Goal: Task Accomplishment & Management: Complete application form

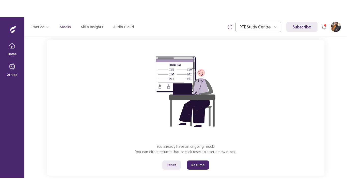
scroll to position [40, 0]
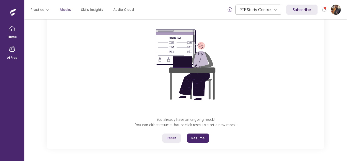
click at [197, 139] on button "Resume" at bounding box center [198, 137] width 22 height 9
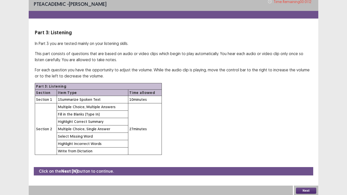
scroll to position [4, 0]
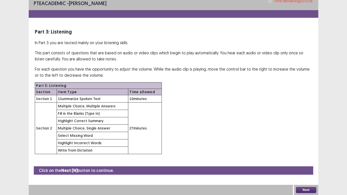
click at [312, 161] on button "Next" at bounding box center [306, 190] width 20 height 6
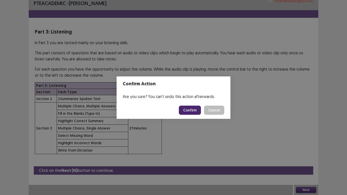
click at [189, 112] on button "Confirm" at bounding box center [190, 110] width 22 height 9
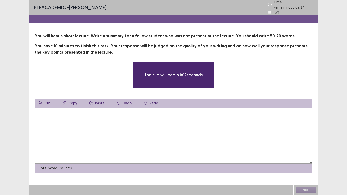
scroll to position [0, 0]
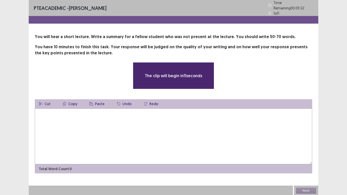
click at [59, 113] on textarea at bounding box center [174, 137] width 278 height 56
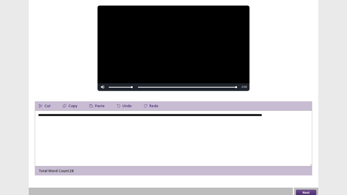
scroll to position [57, 0]
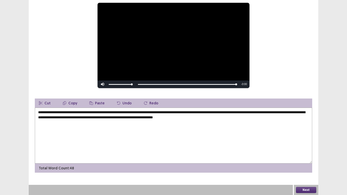
type textarea "**********"
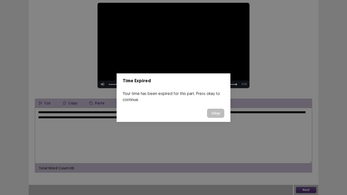
click at [219, 118] on button "Okay" at bounding box center [215, 113] width 17 height 9
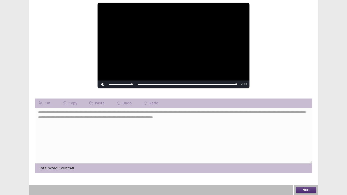
click at [310, 161] on button "Next" at bounding box center [306, 190] width 20 height 6
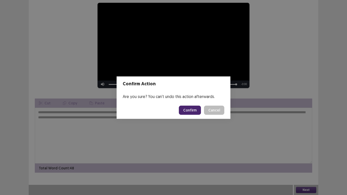
click at [192, 112] on button "Confirm" at bounding box center [190, 110] width 22 height 9
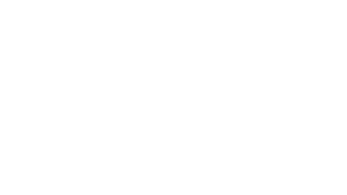
scroll to position [0, 0]
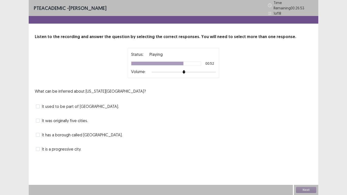
click at [58, 148] on span "It is a progressive city." at bounding box center [61, 149] width 39 height 6
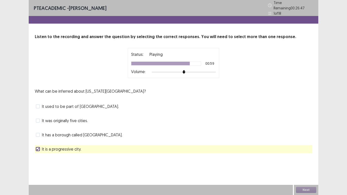
click at [59, 120] on span "It was originally five cities." at bounding box center [65, 121] width 46 height 6
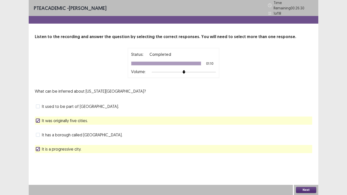
click at [308, 161] on button "Next" at bounding box center [306, 190] width 20 height 6
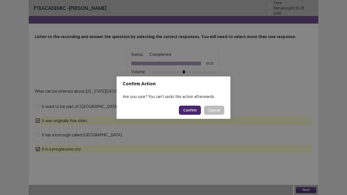
click at [197, 109] on button "Confirm" at bounding box center [190, 110] width 22 height 9
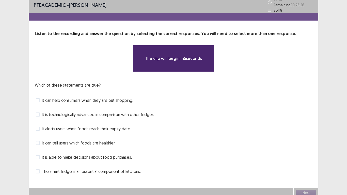
scroll to position [4, 0]
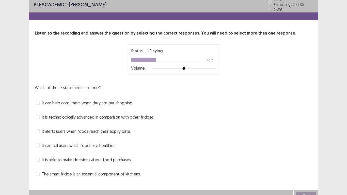
click at [38, 116] on span at bounding box center [38, 117] width 4 height 4
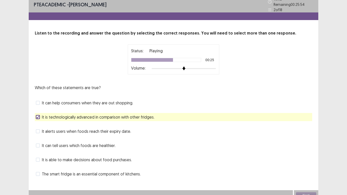
click at [40, 130] on span at bounding box center [38, 131] width 4 height 4
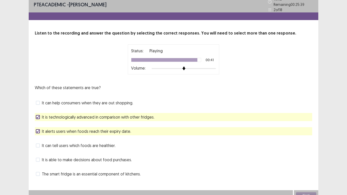
click at [38, 158] on span at bounding box center [38, 160] width 4 height 4
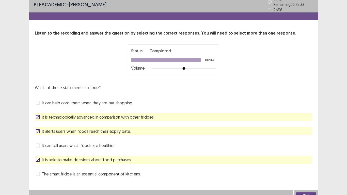
click at [304, 161] on button "Next" at bounding box center [306, 195] width 20 height 6
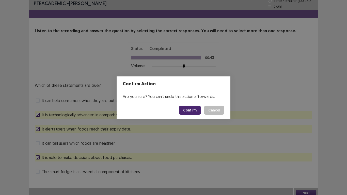
click at [192, 109] on button "Confirm" at bounding box center [190, 110] width 22 height 9
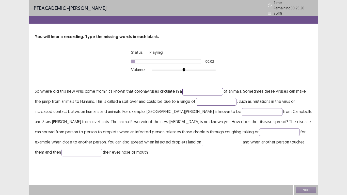
click at [195, 89] on input "text" at bounding box center [202, 92] width 41 height 8
type input "*****"
click at [219, 100] on input "text" at bounding box center [216, 102] width 41 height 8
type input "*******"
click at [242, 110] on input "text" at bounding box center [262, 112] width 41 height 8
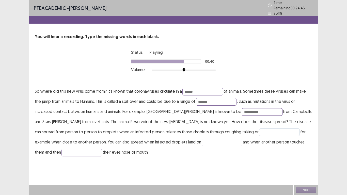
type input "**********"
click at [259, 129] on input "text" at bounding box center [279, 133] width 41 height 8
type input "********"
click at [202, 141] on input "text" at bounding box center [222, 143] width 41 height 8
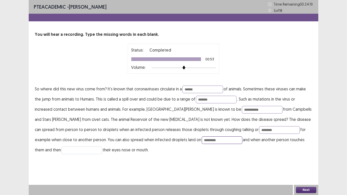
type input "*********"
click at [102, 147] on input "text" at bounding box center [82, 151] width 41 height 8
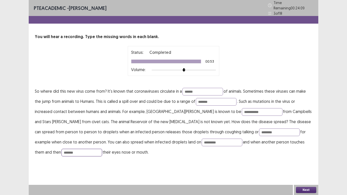
type input "*******"
click at [312, 161] on button "Next" at bounding box center [306, 190] width 20 height 6
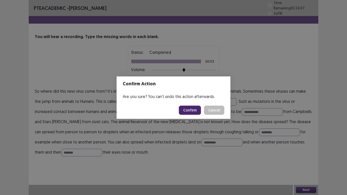
click at [191, 111] on button "Confirm" at bounding box center [190, 110] width 22 height 9
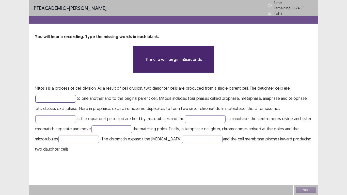
click at [49, 95] on input "text" at bounding box center [55, 99] width 41 height 8
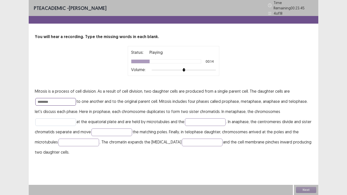
type input "********"
click at [40, 120] on input "text" at bounding box center [55, 122] width 41 height 8
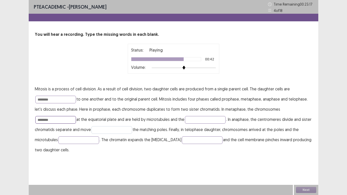
type input "********"
click at [125, 130] on input "text" at bounding box center [111, 130] width 41 height 8
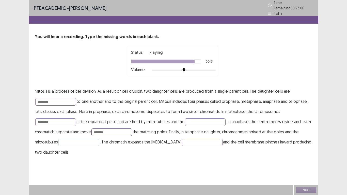
type input "*******"
click at [92, 139] on input "text" at bounding box center [78, 143] width 41 height 8
type input "**********"
click at [313, 161] on button "Next" at bounding box center [306, 190] width 20 height 6
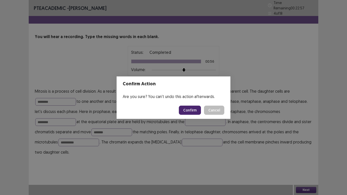
click at [187, 111] on button "Confirm" at bounding box center [190, 110] width 22 height 9
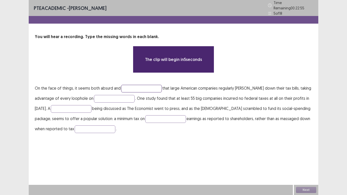
click at [140, 85] on input "text" at bounding box center [141, 89] width 41 height 8
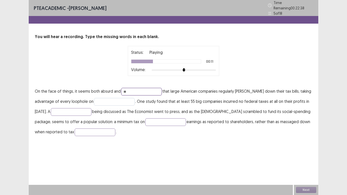
type input "**"
click at [106, 99] on input "text" at bounding box center [114, 102] width 41 height 8
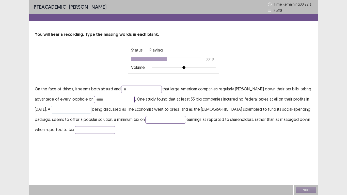
type input "*****"
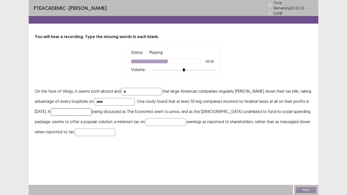
click at [75, 109] on input "text" at bounding box center [71, 112] width 41 height 8
type input "********"
click at [154, 118] on input "text" at bounding box center [165, 122] width 41 height 8
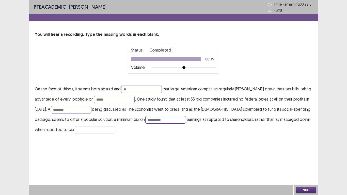
type input "*********"
click at [77, 131] on input "text" at bounding box center [95, 130] width 41 height 8
type input "**********"
click at [307, 161] on button "Next" at bounding box center [306, 190] width 20 height 6
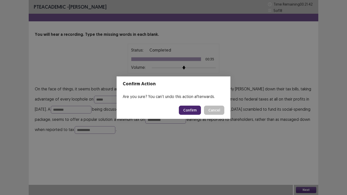
click at [193, 111] on button "Confirm" at bounding box center [190, 110] width 22 height 9
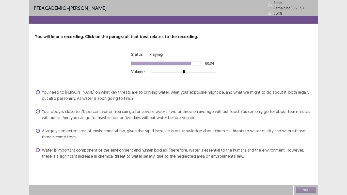
click at [38, 110] on span at bounding box center [38, 112] width 4 height 4
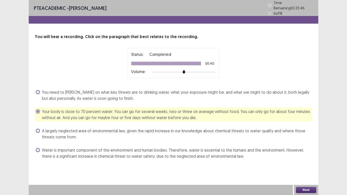
click at [296, 161] on button "Next" at bounding box center [306, 190] width 20 height 6
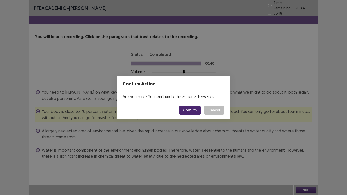
click at [195, 112] on button "Confirm" at bounding box center [190, 110] width 22 height 9
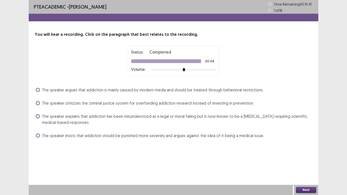
click at [37, 116] on span at bounding box center [38, 116] width 4 height 4
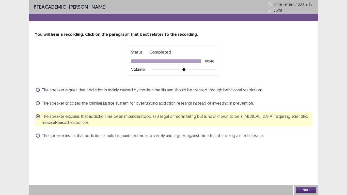
click at [312, 161] on button "Next" at bounding box center [306, 190] width 20 height 6
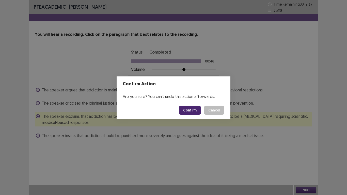
click at [188, 109] on button "Confirm" at bounding box center [190, 110] width 22 height 9
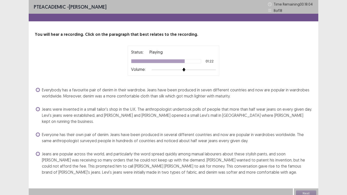
click at [37, 110] on span at bounding box center [38, 109] width 4 height 4
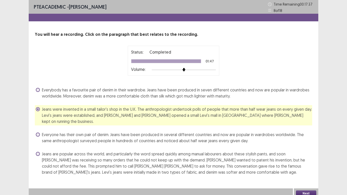
click at [311, 161] on button "Next" at bounding box center [306, 194] width 20 height 6
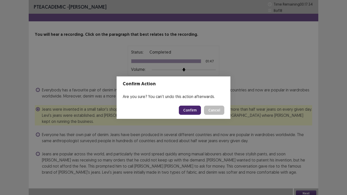
click at [183, 111] on button "Confirm" at bounding box center [190, 110] width 22 height 9
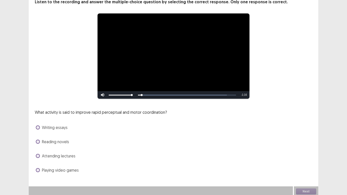
scroll to position [34, 0]
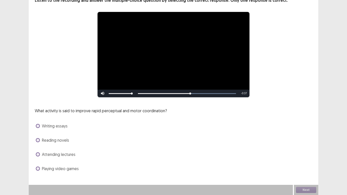
click at [37, 161] on span at bounding box center [38, 169] width 4 height 4
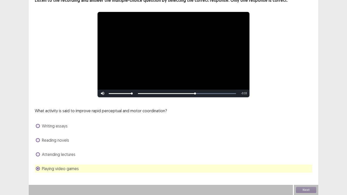
click at [307, 161] on div "Next" at bounding box center [306, 190] width 24 height 10
click at [306, 161] on button "Next" at bounding box center [306, 190] width 20 height 6
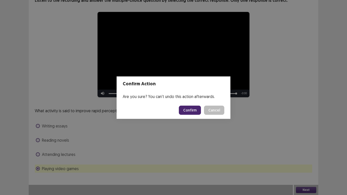
click at [195, 111] on button "Confirm" at bounding box center [190, 110] width 22 height 9
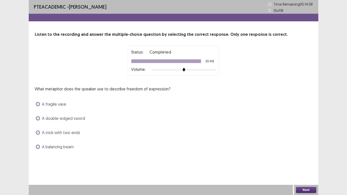
click at [39, 133] on span at bounding box center [38, 133] width 4 height 4
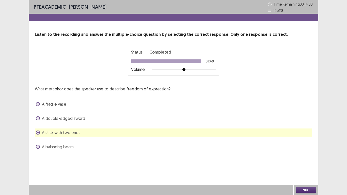
click at [39, 119] on span at bounding box center [38, 118] width 4 height 4
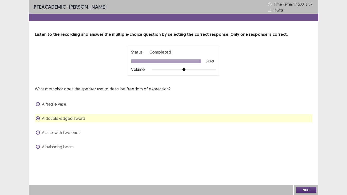
click at [313, 161] on button "Next" at bounding box center [306, 190] width 20 height 6
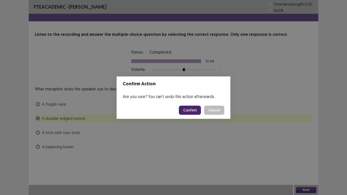
click at [192, 112] on button "Confirm" at bounding box center [190, 110] width 22 height 9
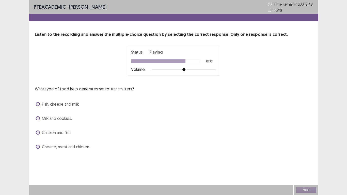
click at [37, 103] on span at bounding box center [38, 104] width 4 height 4
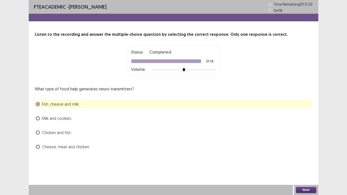
click at [301, 161] on div "Next" at bounding box center [306, 190] width 24 height 10
click at [307, 161] on button "Next" at bounding box center [306, 190] width 20 height 6
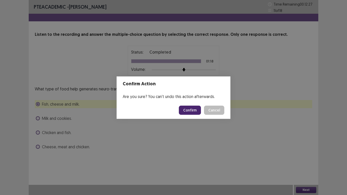
click at [193, 112] on button "Confirm" at bounding box center [190, 110] width 22 height 9
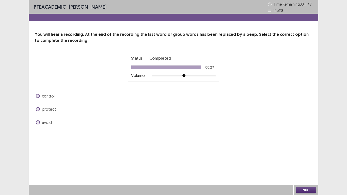
click at [37, 96] on span at bounding box center [38, 96] width 4 height 4
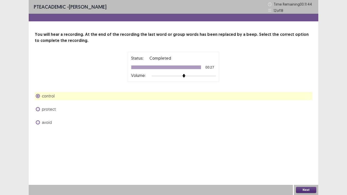
click at [313, 161] on button "Next" at bounding box center [306, 190] width 20 height 6
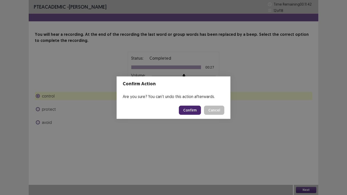
click at [197, 111] on button "Confirm" at bounding box center [190, 110] width 22 height 9
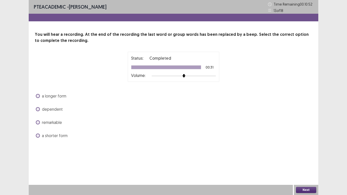
click at [38, 95] on span at bounding box center [38, 96] width 4 height 4
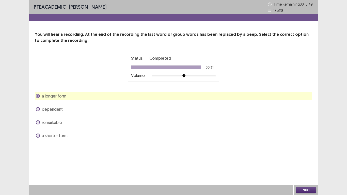
click at [308, 161] on button "Next" at bounding box center [306, 190] width 20 height 6
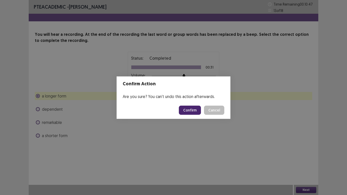
click at [194, 113] on button "Confirm" at bounding box center [190, 110] width 22 height 9
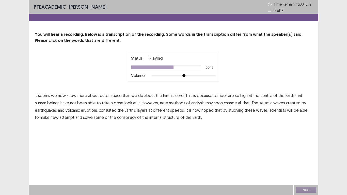
click at [111, 112] on span "consulted" at bounding box center [108, 110] width 18 height 6
click at [63, 117] on span "attempt" at bounding box center [66, 117] width 15 height 6
click at [123, 117] on span "conspiracy" at bounding box center [126, 117] width 19 height 6
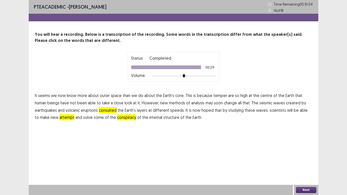
click at [306, 161] on button "Next" at bounding box center [306, 190] width 20 height 6
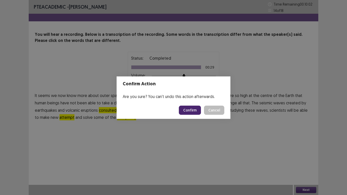
click at [189, 114] on button "Confirm" at bounding box center [190, 110] width 22 height 9
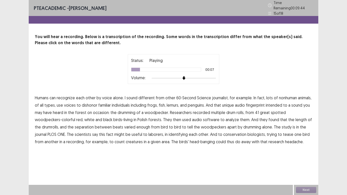
click at [217, 96] on span "journalist," at bounding box center [220, 98] width 17 height 6
click at [91, 102] on span "dishonor" at bounding box center [90, 105] width 16 height 6
click at [282, 104] on span "intended" at bounding box center [274, 105] width 17 height 6
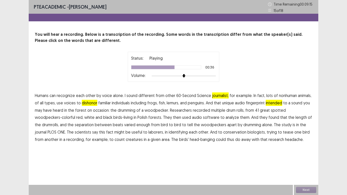
click at [81, 126] on span "separation" at bounding box center [84, 125] width 19 height 6
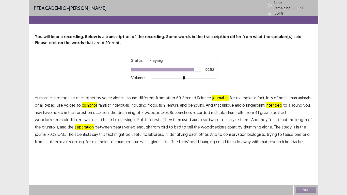
click at [134, 139] on span "creatures" at bounding box center [134, 142] width 17 height 6
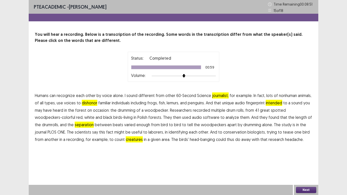
click at [314, 161] on button "Next" at bounding box center [306, 190] width 20 height 6
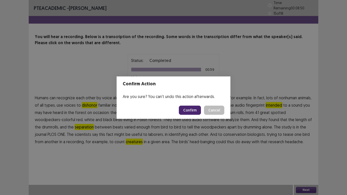
click at [197, 111] on button "Confirm" at bounding box center [190, 110] width 22 height 9
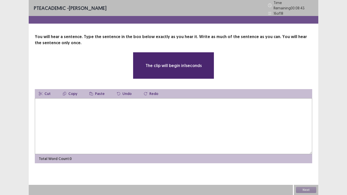
click at [69, 111] on textarea at bounding box center [174, 126] width 278 height 56
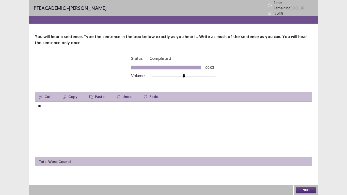
type textarea "*"
click at [50, 103] on textarea "**********" at bounding box center [174, 129] width 278 height 56
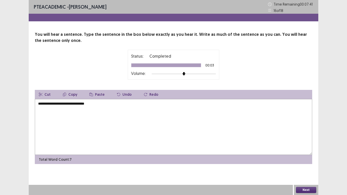
type textarea "**********"
click at [311, 161] on button "Next" at bounding box center [306, 190] width 20 height 6
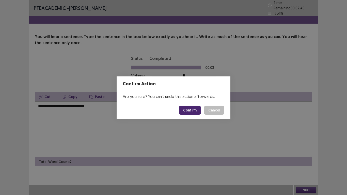
click at [195, 110] on button "Confirm" at bounding box center [190, 110] width 22 height 9
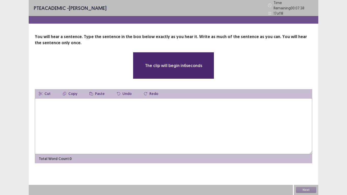
click at [63, 109] on textarea at bounding box center [174, 126] width 278 height 56
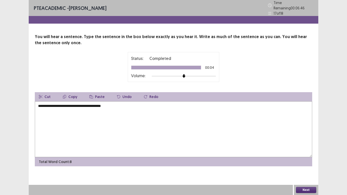
click at [93, 103] on textarea "**********" at bounding box center [174, 129] width 278 height 56
click at [40, 104] on textarea "**********" at bounding box center [174, 129] width 278 height 56
type textarea "**********"
click at [306, 161] on button "Next" at bounding box center [306, 190] width 20 height 6
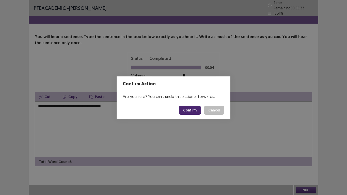
click at [183, 112] on button "Confirm" at bounding box center [190, 110] width 22 height 9
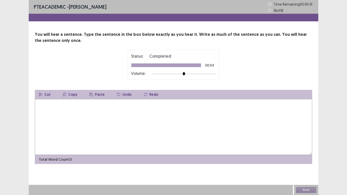
click at [80, 106] on textarea at bounding box center [174, 127] width 278 height 56
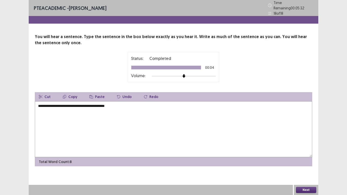
type textarea "**********"
click at [311, 161] on button "Next" at bounding box center [306, 190] width 20 height 6
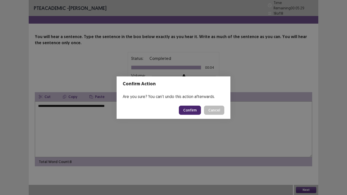
click at [194, 113] on button "Confirm" at bounding box center [190, 110] width 22 height 9
